Goal: Navigation & Orientation: Find specific page/section

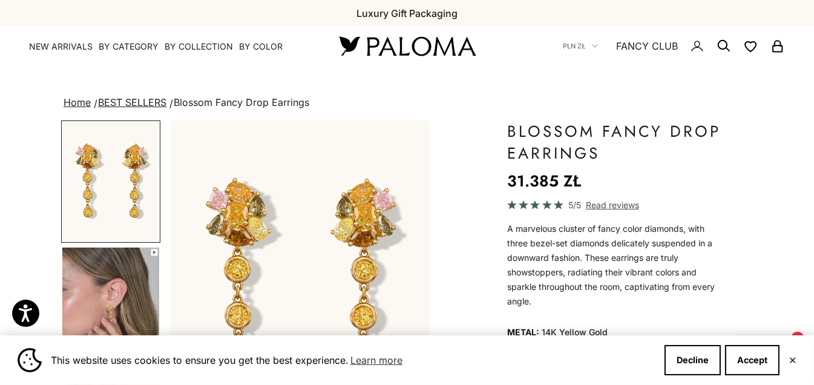
drag, startPoint x: 413, startPoint y: 42, endPoint x: 397, endPoint y: 41, distance: 15.8
click at [412, 42] on img at bounding box center [407, 45] width 145 height 25
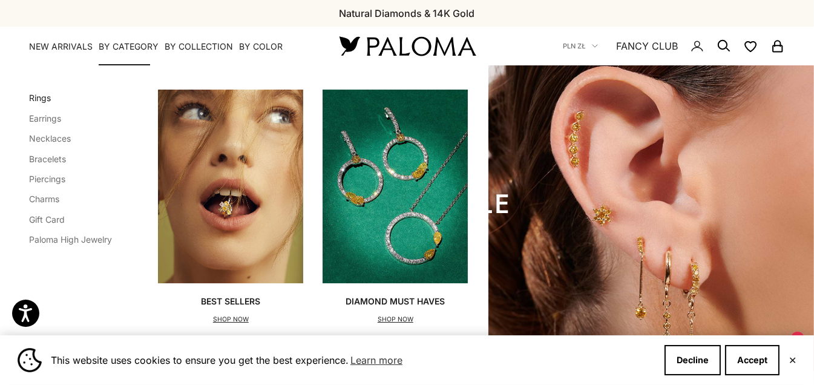
click at [38, 96] on link "Rings" at bounding box center [40, 98] width 22 height 10
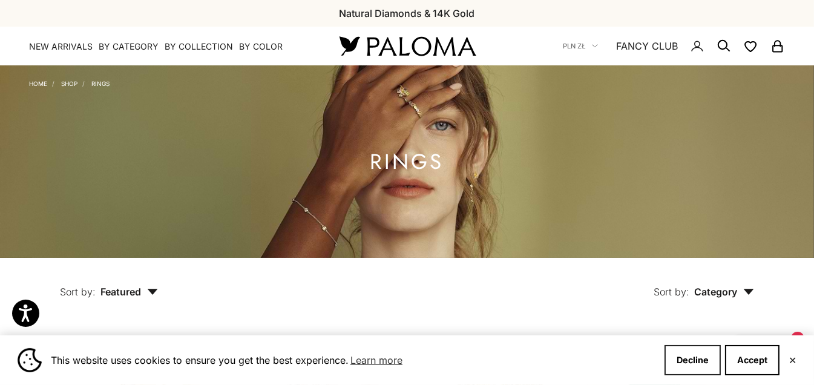
click at [696, 355] on button "Decline" at bounding box center [693, 360] width 56 height 30
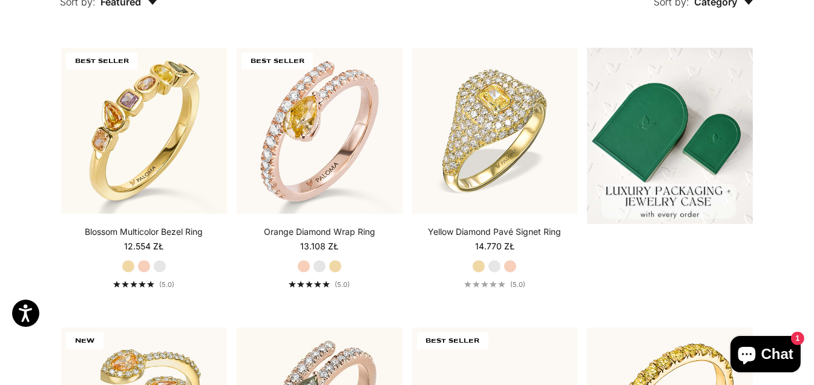
scroll to position [242, 0]
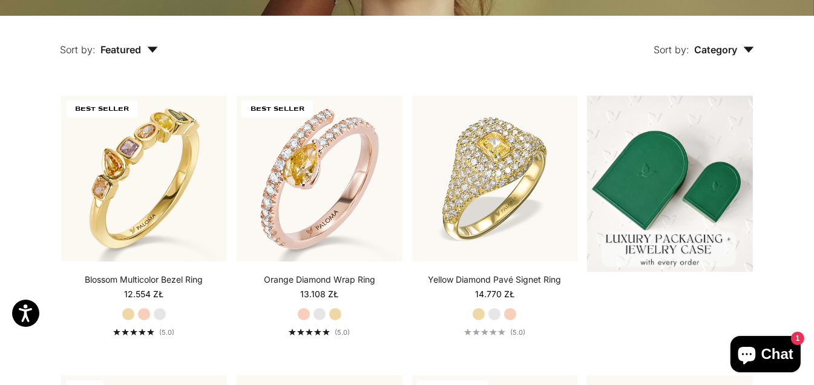
click at [121, 51] on span "Featured" at bounding box center [130, 50] width 58 height 12
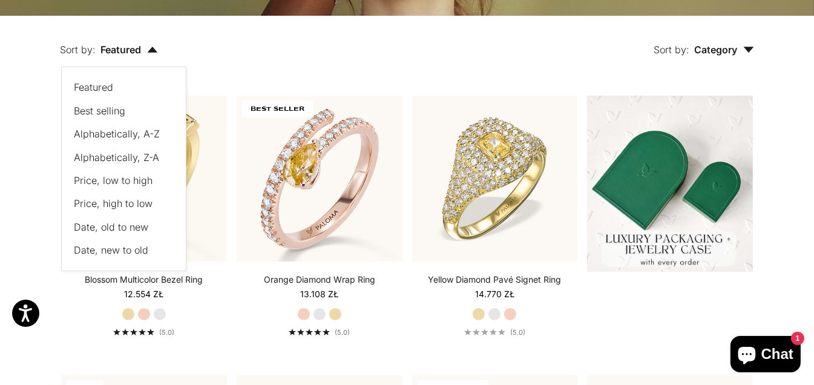
click at [740, 51] on span "Category" at bounding box center [724, 50] width 60 height 12
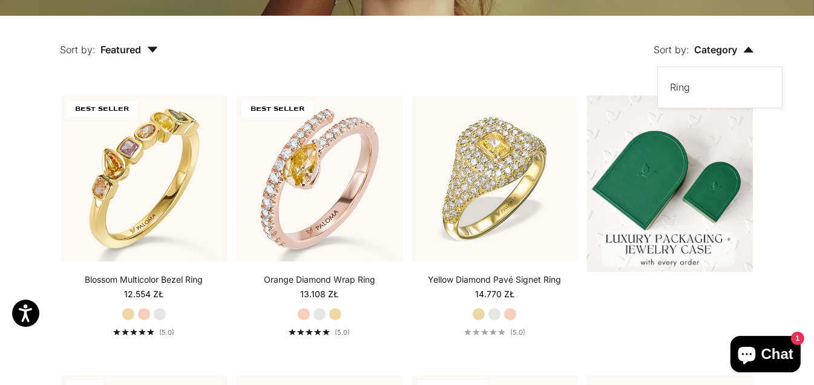
click at [511, 56] on div "Sort by: Category Sort by Ring" at bounding box center [484, 41] width 596 height 51
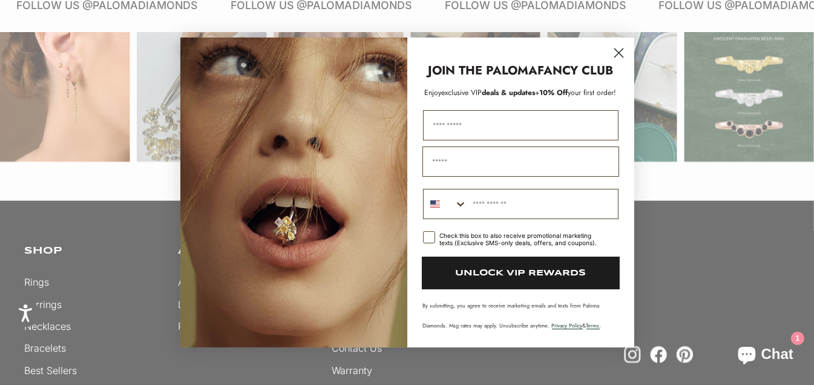
scroll to position [2450, 0]
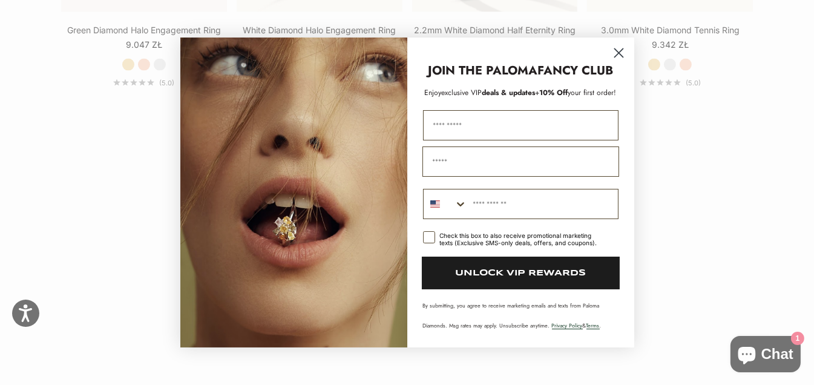
click at [619, 54] on icon "Close dialog" at bounding box center [619, 53] width 8 height 8
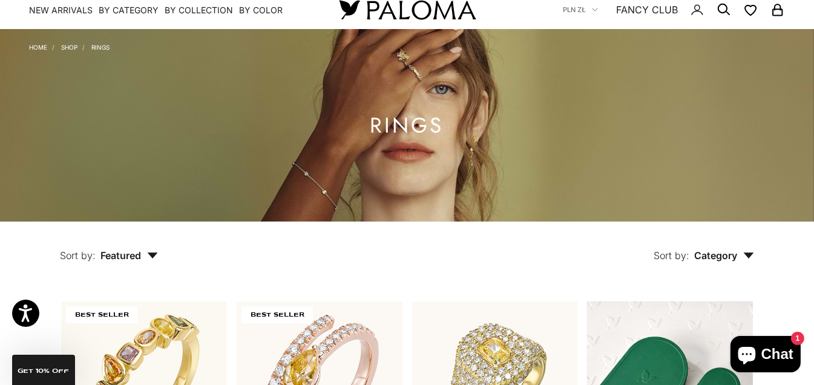
scroll to position [0, 0]
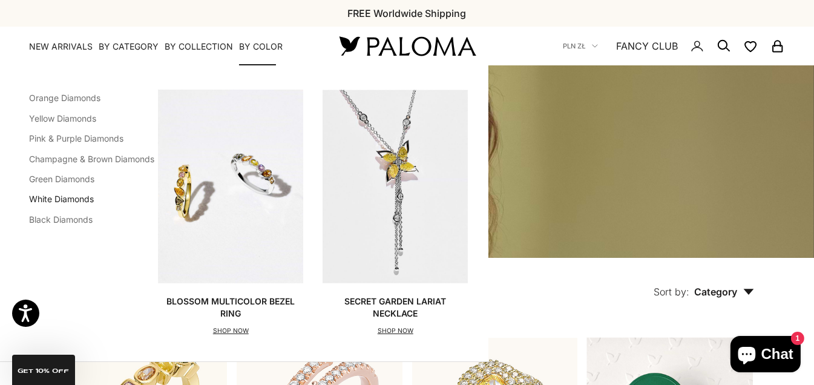
click at [60, 204] on link "White Diamonds" at bounding box center [61, 199] width 65 height 10
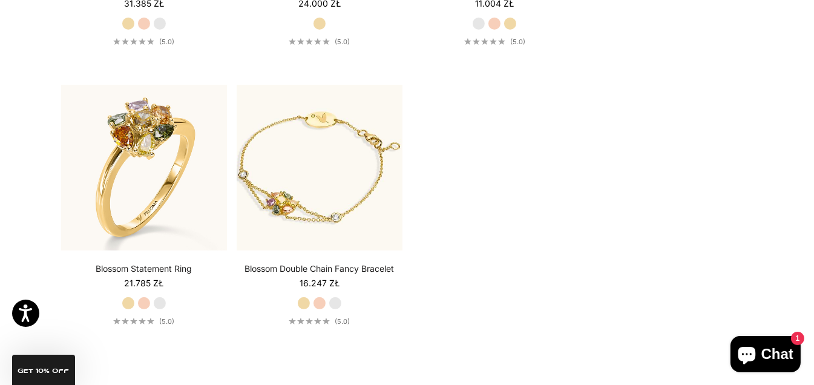
scroll to position [666, 0]
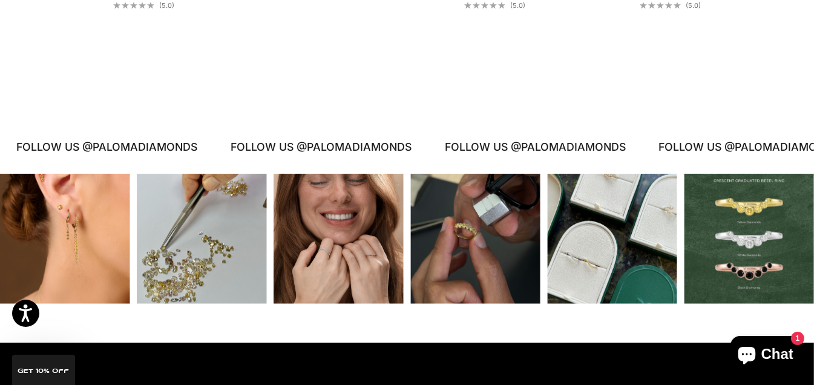
scroll to position [5086, 0]
